Goal: Navigation & Orientation: Find specific page/section

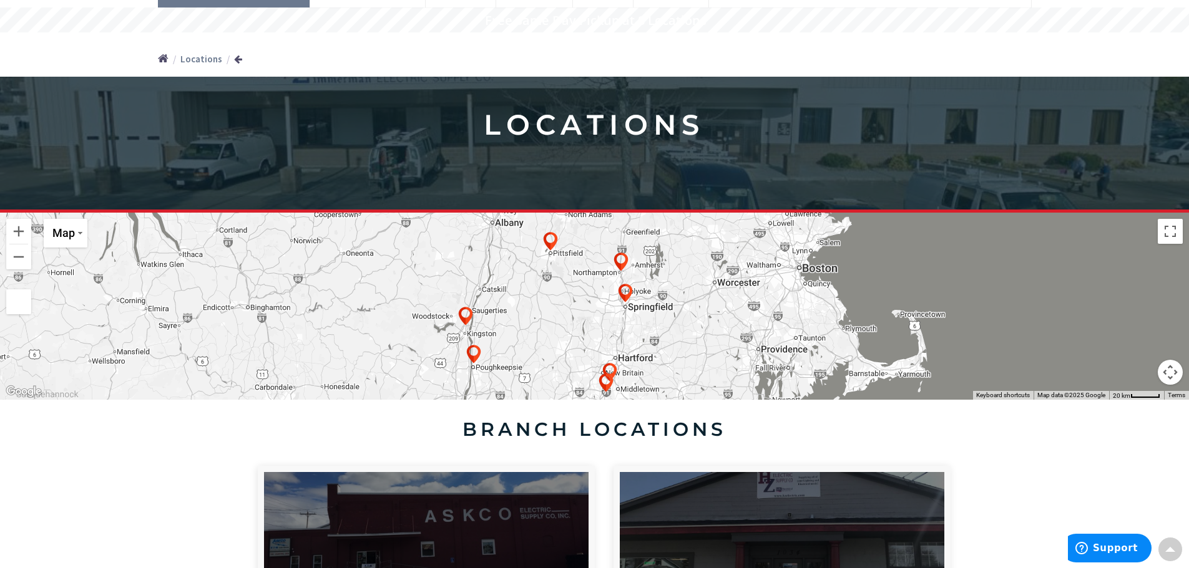
scroll to position [62, 0]
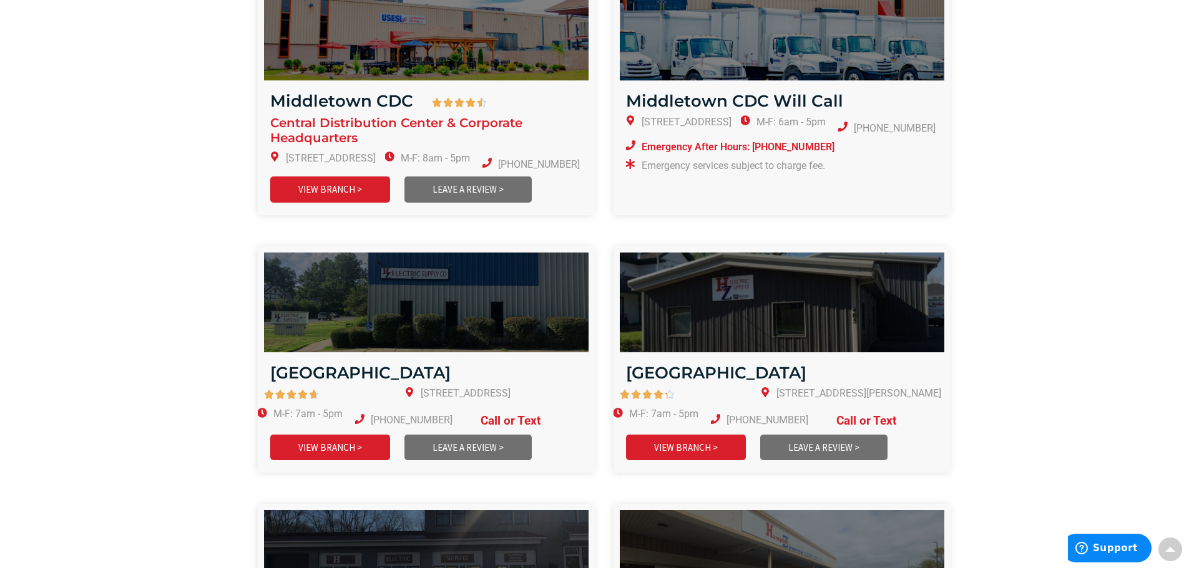
scroll to position [1123, 0]
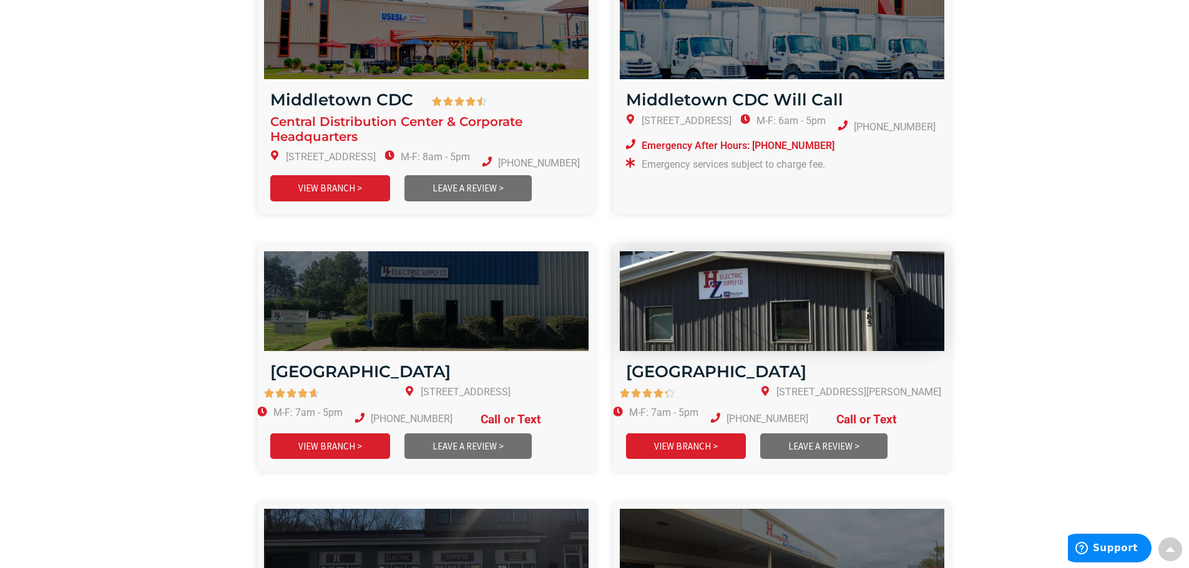
drag, startPoint x: 710, startPoint y: 278, endPoint x: 684, endPoint y: 268, distance: 28.0
click at [711, 278] on img at bounding box center [781, 301] width 389 height 120
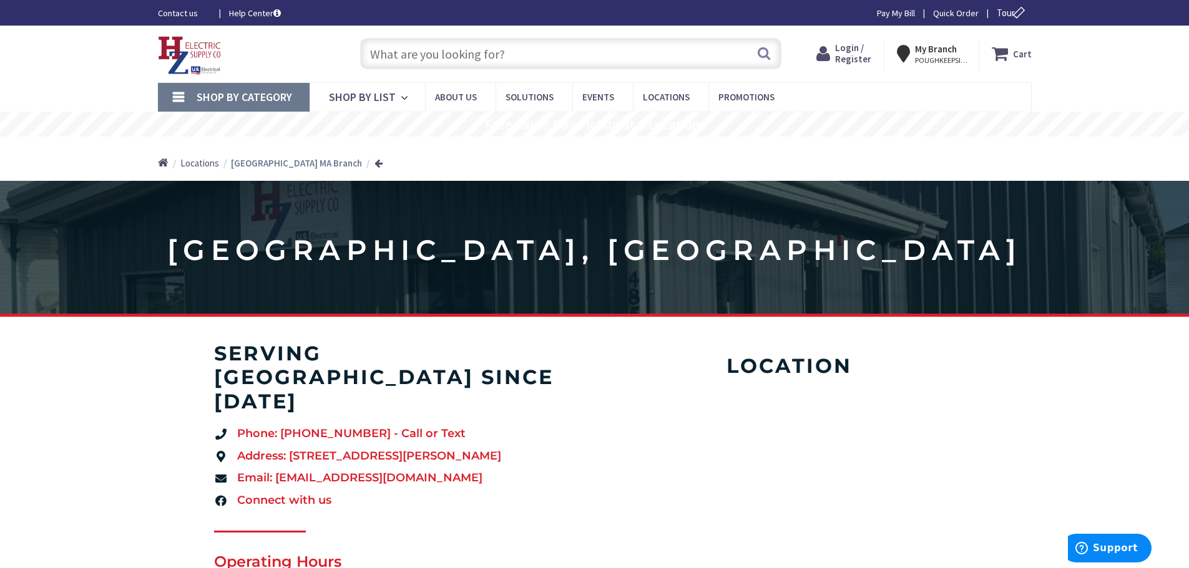
click at [203, 162] on span "Locations" at bounding box center [199, 163] width 39 height 12
